Goal: Navigation & Orientation: Understand site structure

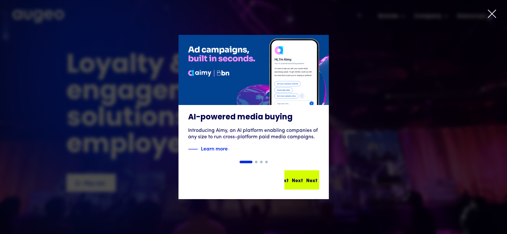
click at [305, 183] on div "Next Next Next Next" at bounding box center [305, 180] width 58 height 8
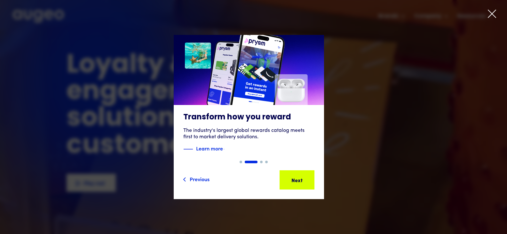
click at [494, 12] on icon at bounding box center [492, 14] width 8 height 8
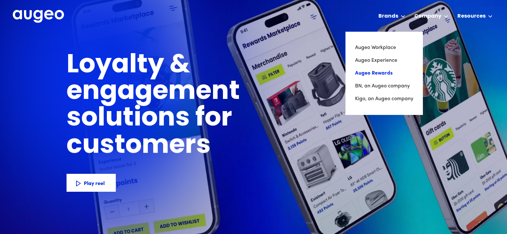
click at [381, 72] on link "Augeo Rewards" at bounding box center [384, 73] width 58 height 13
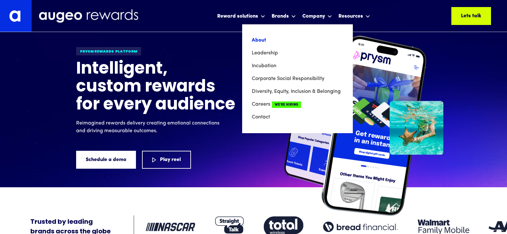
click at [263, 39] on link "About" at bounding box center [297, 40] width 91 height 13
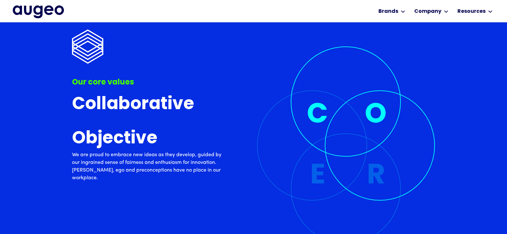
scroll to position [1669, 0]
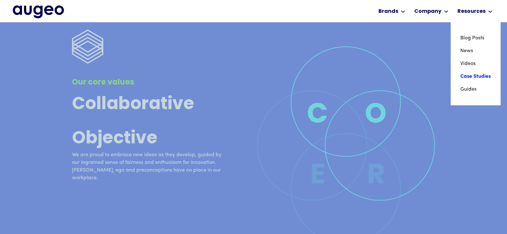
click at [474, 73] on link "Case Studies" at bounding box center [475, 76] width 31 height 13
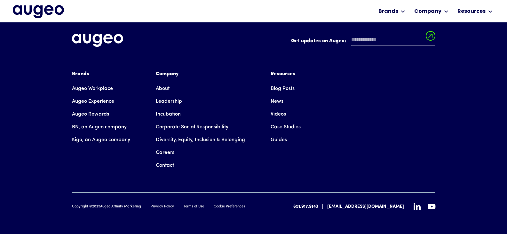
scroll to position [797, 0]
click at [276, 98] on link "News" at bounding box center [277, 101] width 13 height 13
click at [89, 86] on link "Augeo Workplace" at bounding box center [92, 88] width 41 height 13
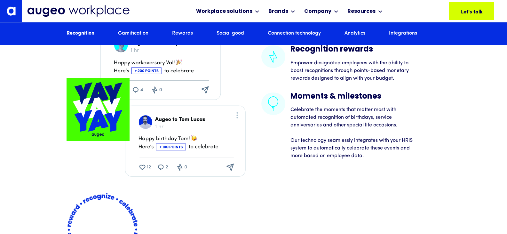
scroll to position [1128, 0]
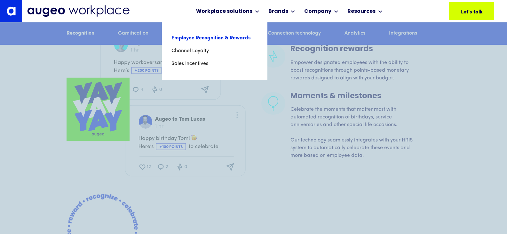
click at [197, 38] on link "Employee Recognition & Rewards" at bounding box center [214, 38] width 86 height 13
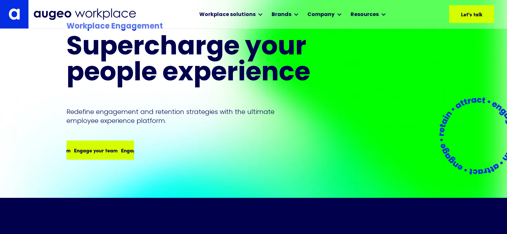
scroll to position [32, 0]
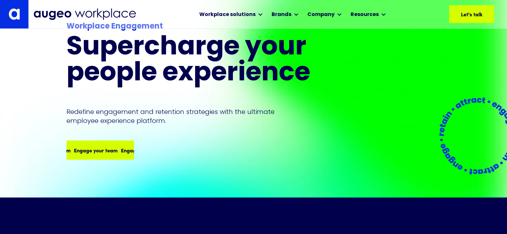
click at [121, 148] on div "Engage your team" at bounding box center [143, 150] width 44 height 8
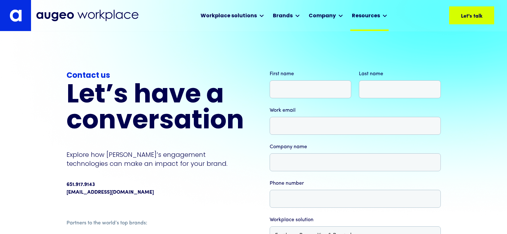
scroll to position [1, 0]
